Goal: Find specific page/section: Find specific page/section

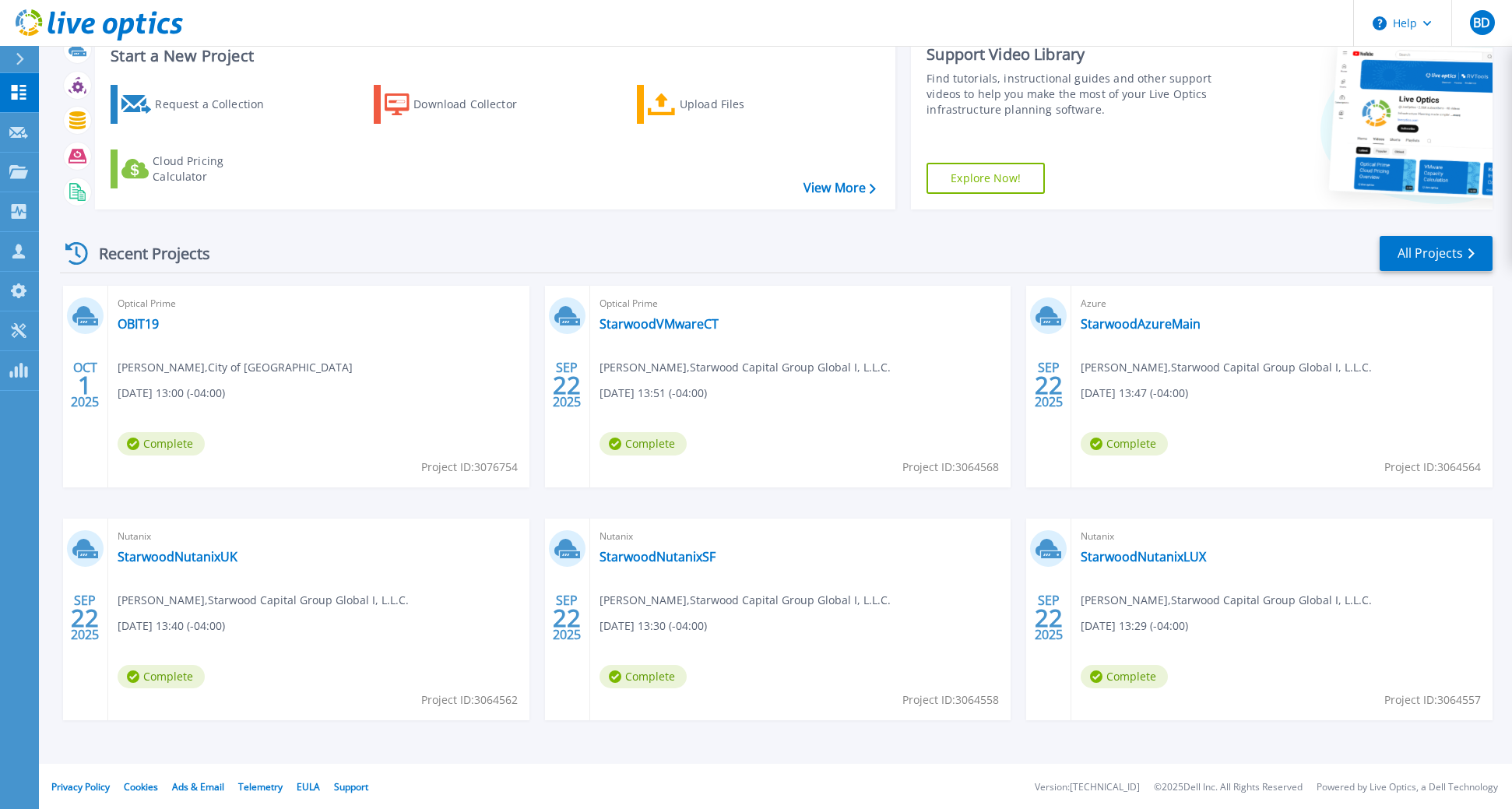
scroll to position [54, 0]
click at [1430, 256] on link "All Projects" at bounding box center [1436, 252] width 113 height 35
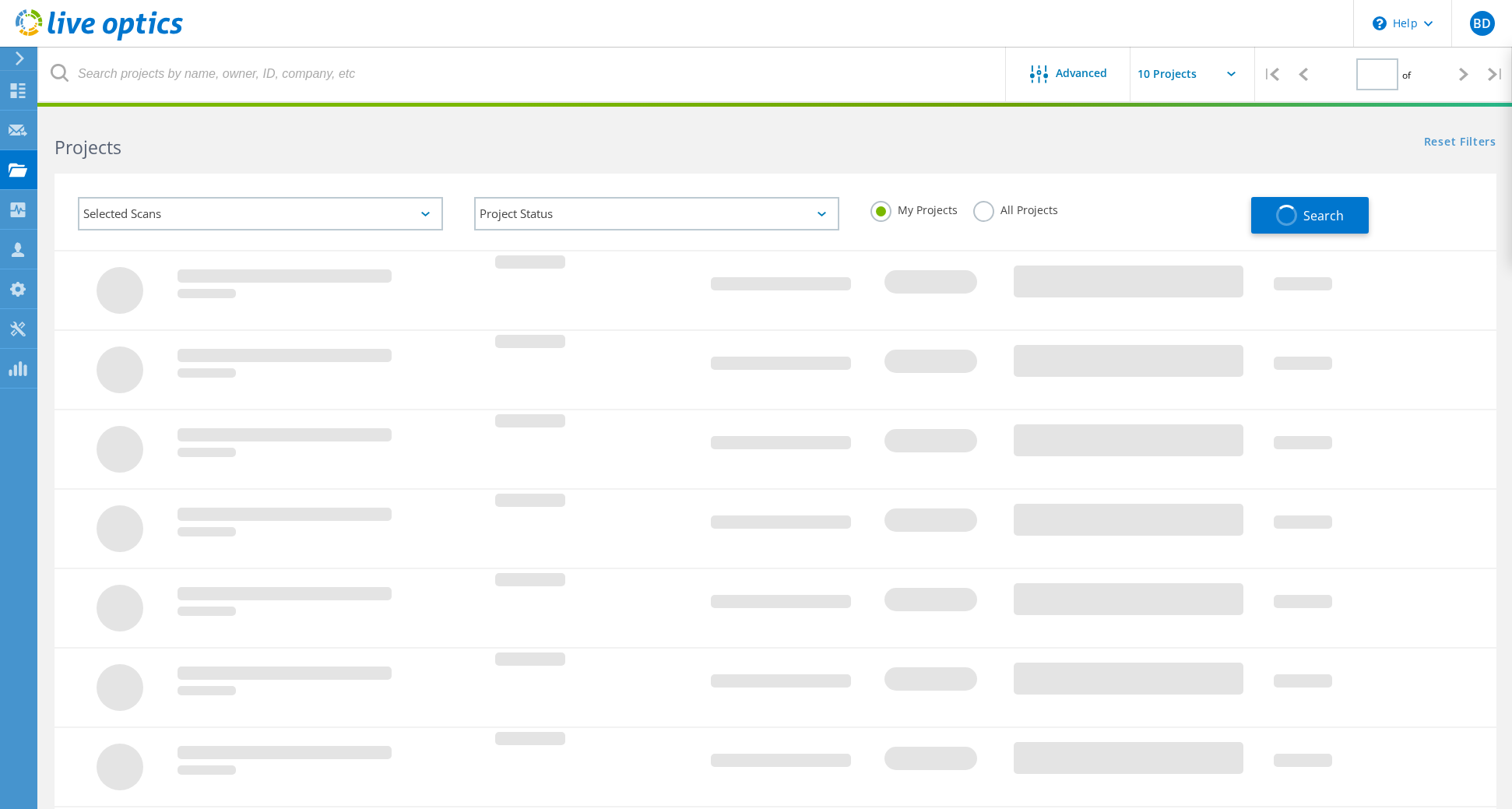
type input "1"
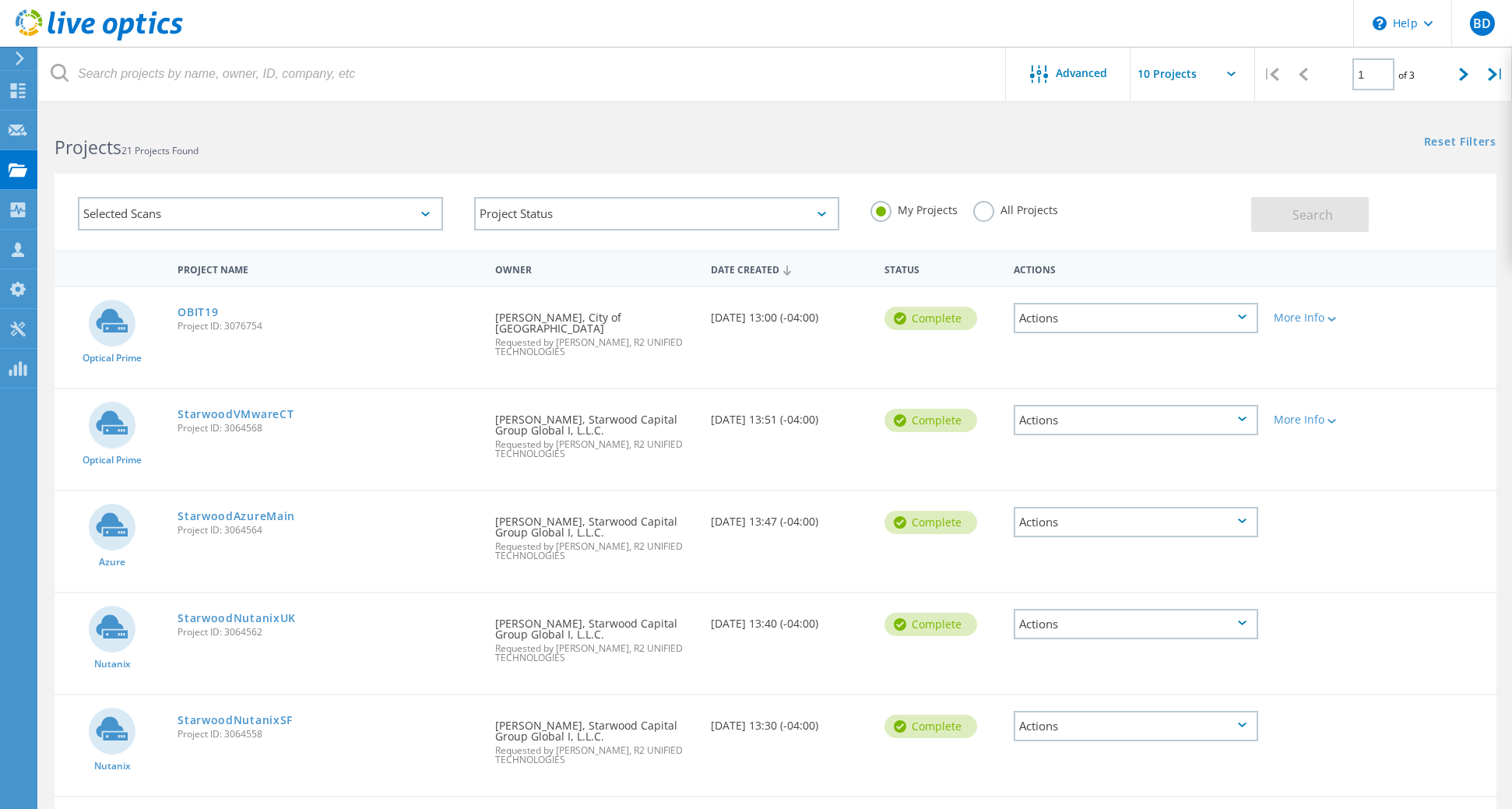
click at [1197, 139] on div "Reset Filters Show Filters" at bounding box center [1144, 127] width 736 height 28
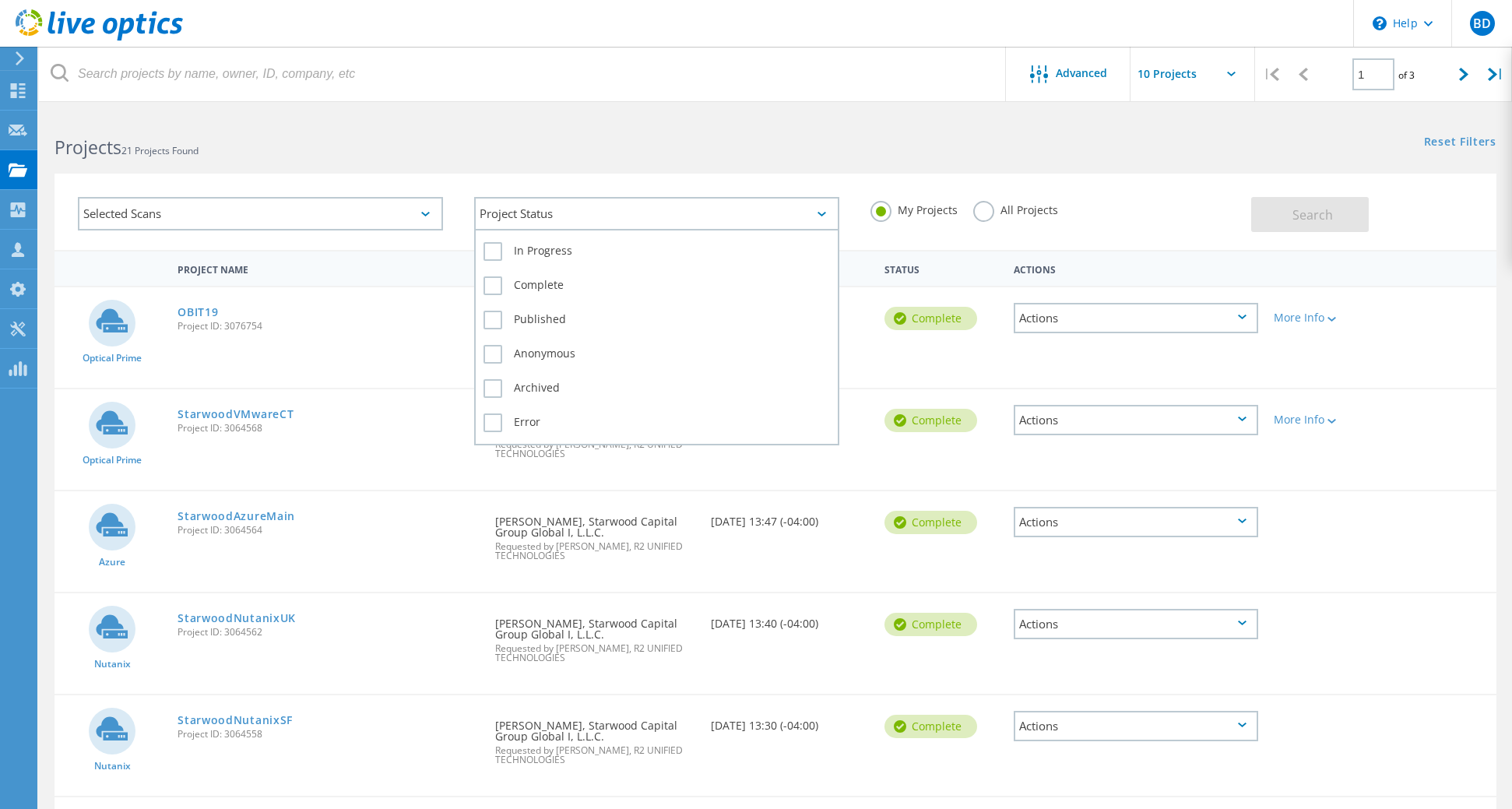
click at [830, 213] on div "Project Status" at bounding box center [657, 214] width 365 height 33
click at [495, 289] on label "Complete" at bounding box center [656, 286] width 346 height 18
click at [0, 0] on input "Complete" at bounding box center [0, 0] width 0 height 0
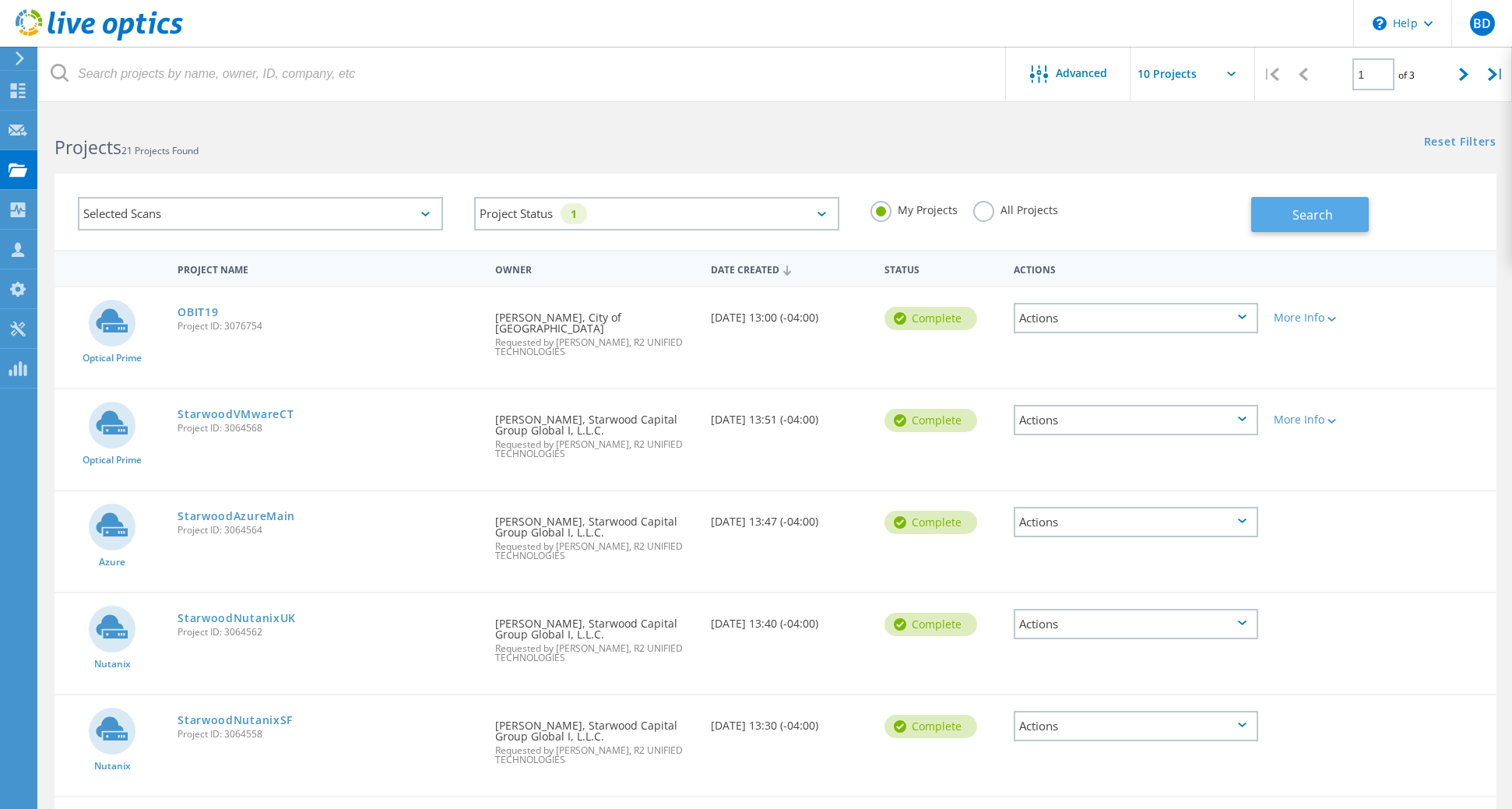
click at [1330, 221] on span "Search" at bounding box center [1313, 215] width 40 height 17
